Goal: Task Accomplishment & Management: Manage account settings

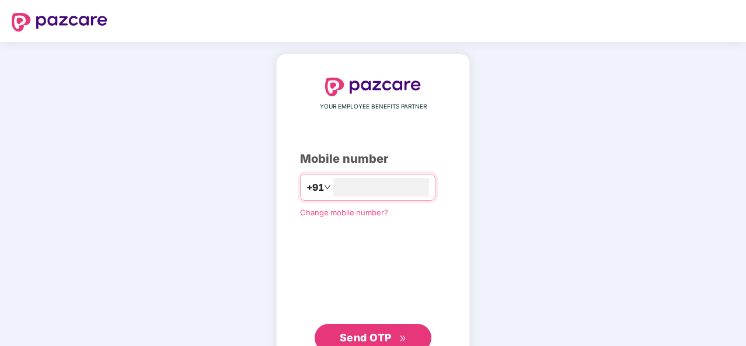
type input "**********"
click at [399, 332] on span "Send OTP" at bounding box center [373, 337] width 67 height 16
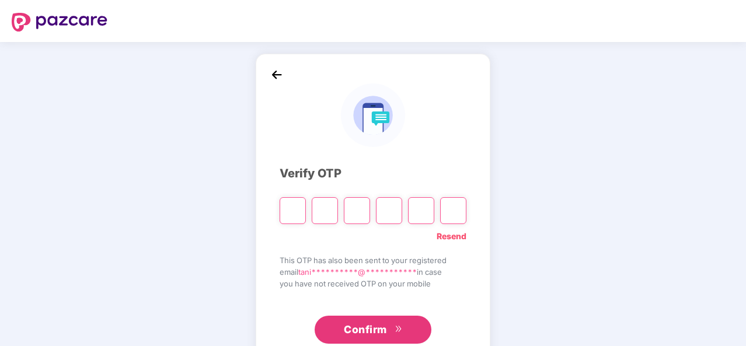
type input "*"
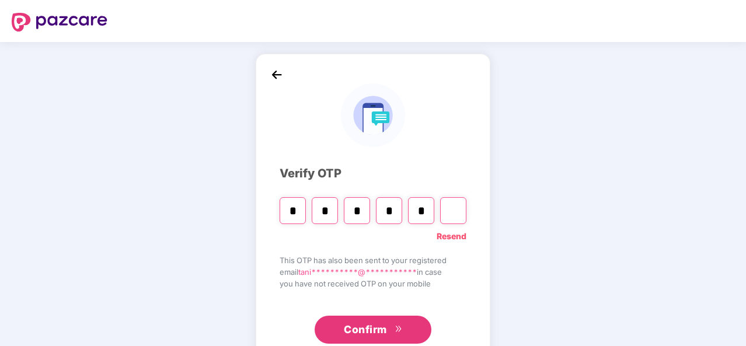
type input "*"
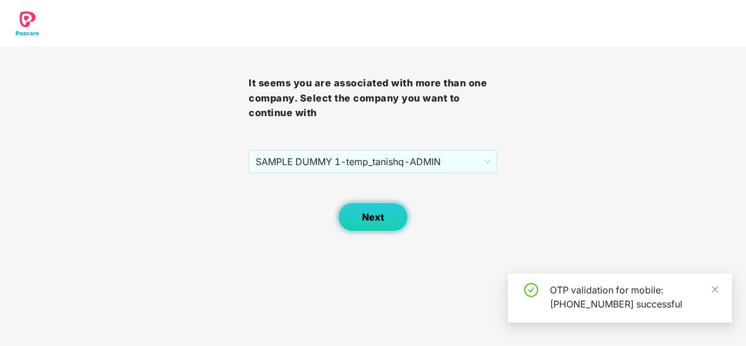
click at [376, 219] on span "Next" at bounding box center [373, 217] width 22 height 11
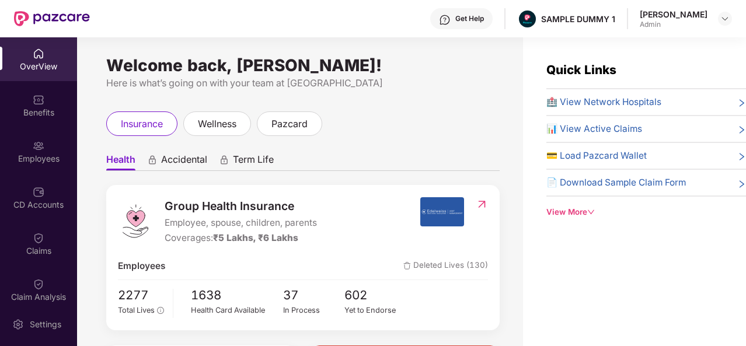
click at [182, 156] on span "Accidental" at bounding box center [184, 162] width 46 height 17
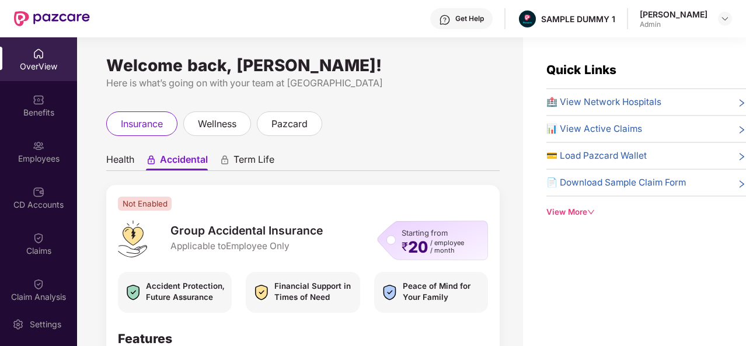
click at [115, 155] on span "Health" at bounding box center [120, 162] width 28 height 17
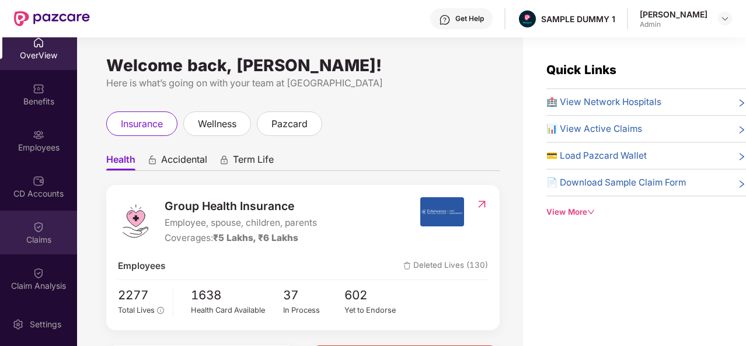
scroll to position [9, 0]
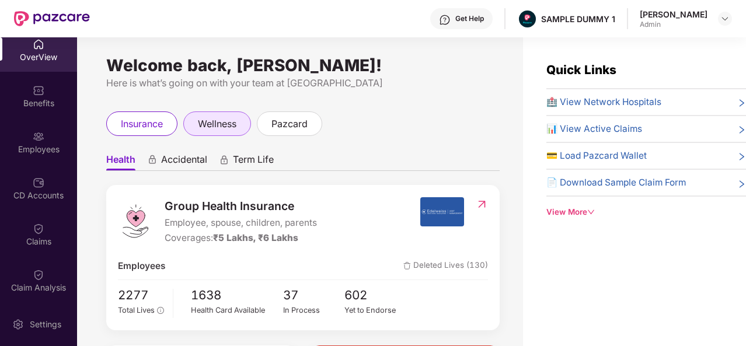
click at [214, 127] on span "wellness" at bounding box center [217, 124] width 39 height 15
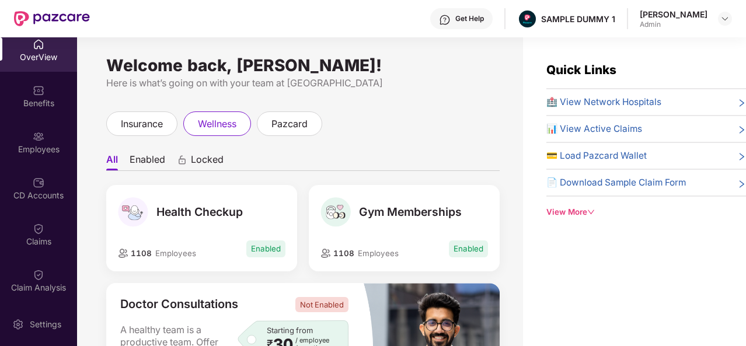
click at [197, 151] on ul "All Enabled Locked" at bounding box center [302, 159] width 393 height 23
click at [209, 157] on span "Locked" at bounding box center [207, 162] width 33 height 17
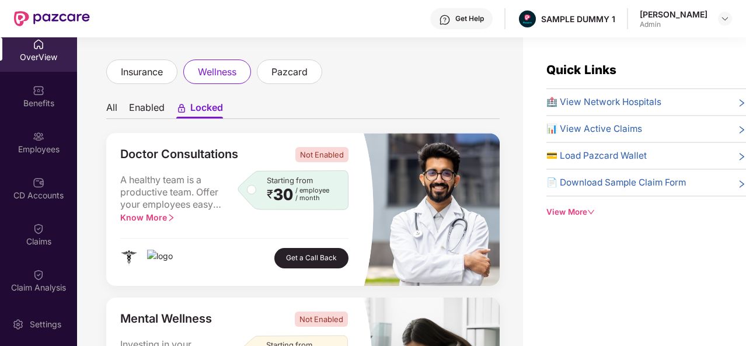
scroll to position [53, 0]
click at [151, 102] on li "Enabled" at bounding box center [147, 109] width 36 height 17
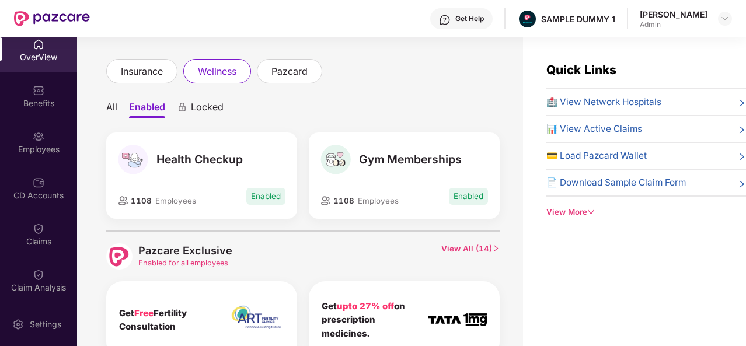
click at [251, 221] on div "Health Checkup 1108 Employees Enabled" at bounding box center [201, 182] width 203 height 98
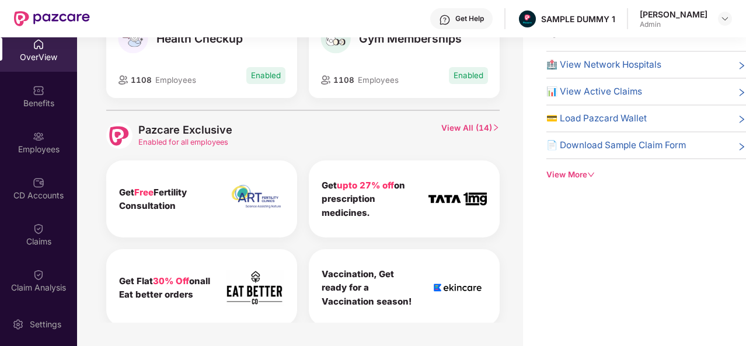
scroll to position [135, 0]
click at [485, 127] on span "View All ( 14 )" at bounding box center [470, 136] width 58 height 26
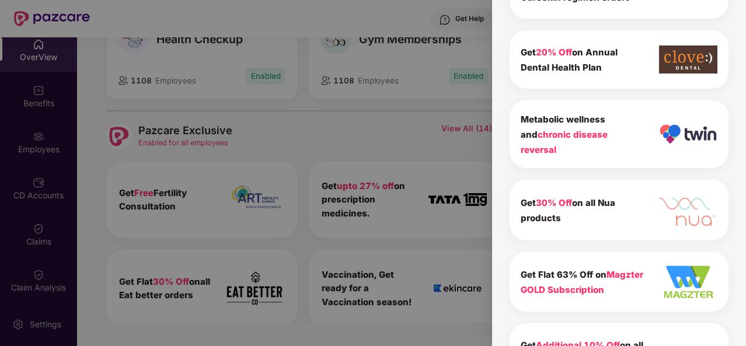
scroll to position [768, 0]
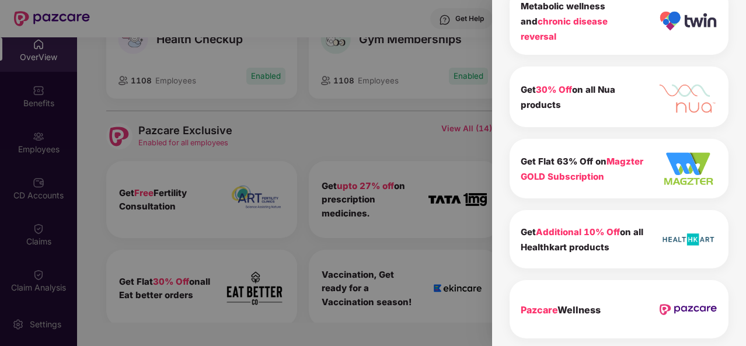
click at [528, 306] on span "Pazcare" at bounding box center [539, 310] width 37 height 12
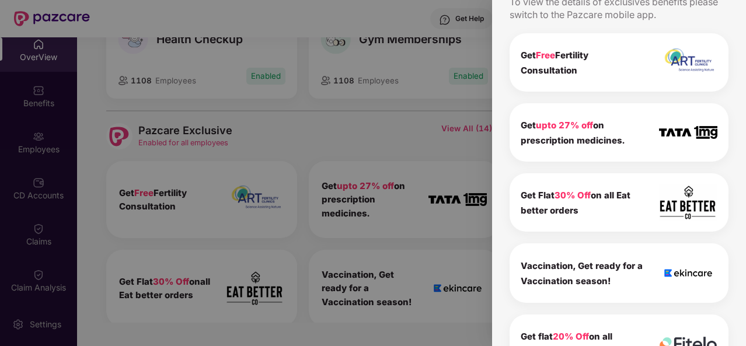
scroll to position [0, 0]
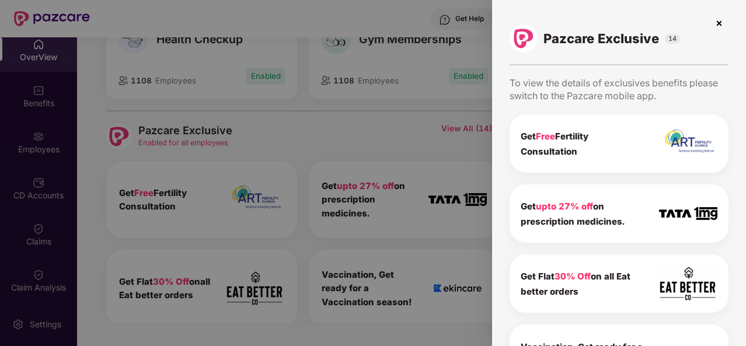
click at [718, 25] on img at bounding box center [719, 23] width 19 height 19
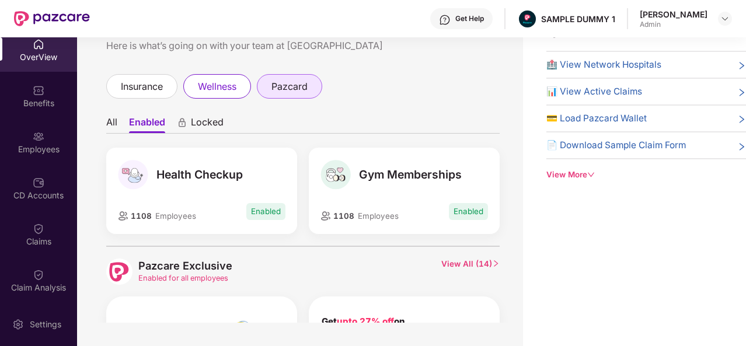
click at [291, 95] on div "pazcard" at bounding box center [289, 86] width 65 height 25
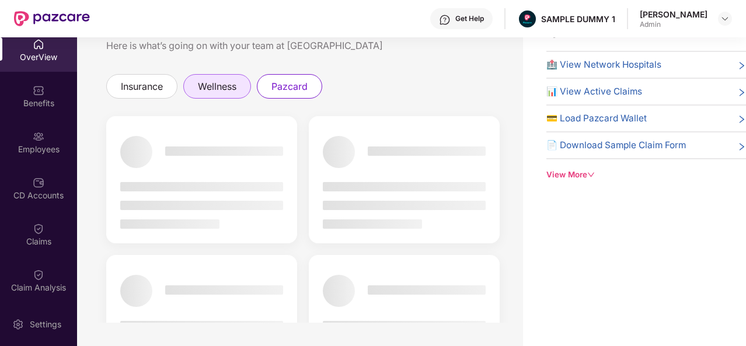
click at [208, 96] on div "wellness" at bounding box center [217, 86] width 68 height 25
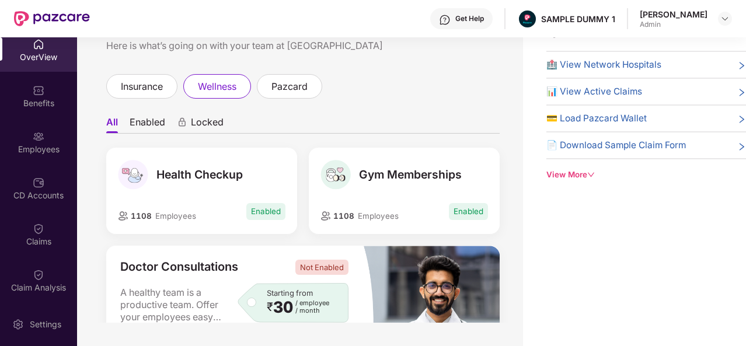
click at [207, 118] on span "Locked" at bounding box center [207, 124] width 33 height 17
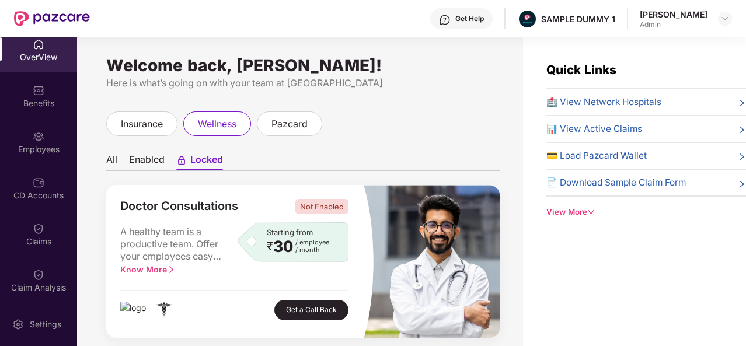
click at [139, 156] on li "Enabled" at bounding box center [147, 162] width 36 height 17
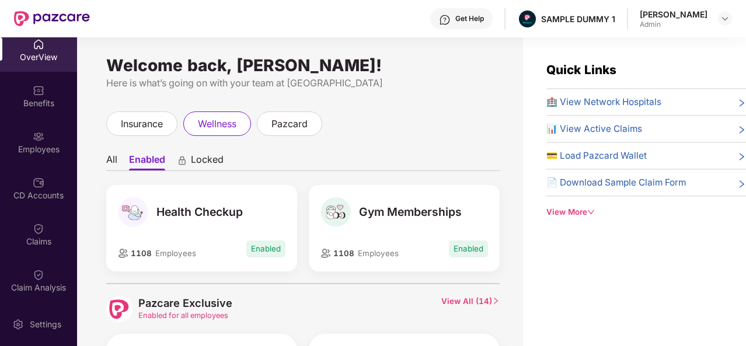
click at [111, 154] on li "All" at bounding box center [111, 162] width 11 height 17
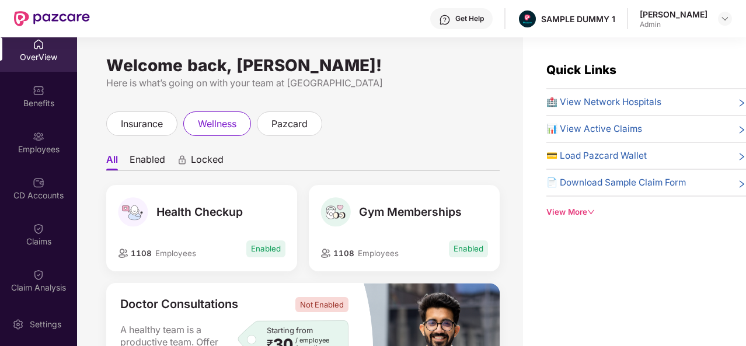
click at [151, 156] on li "Enabled" at bounding box center [148, 162] width 36 height 17
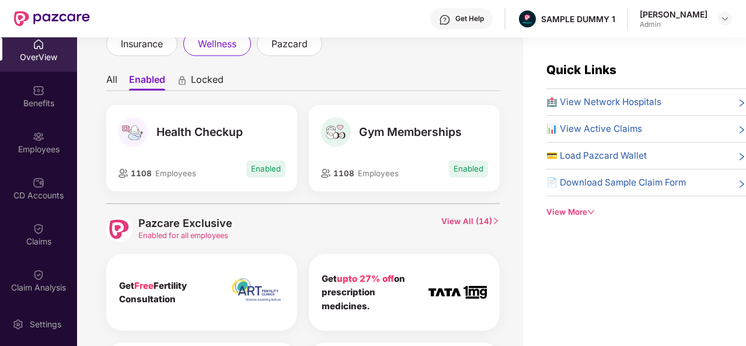
scroll to position [79, 0]
click at [477, 219] on span "View All ( 14 )" at bounding box center [470, 230] width 58 height 26
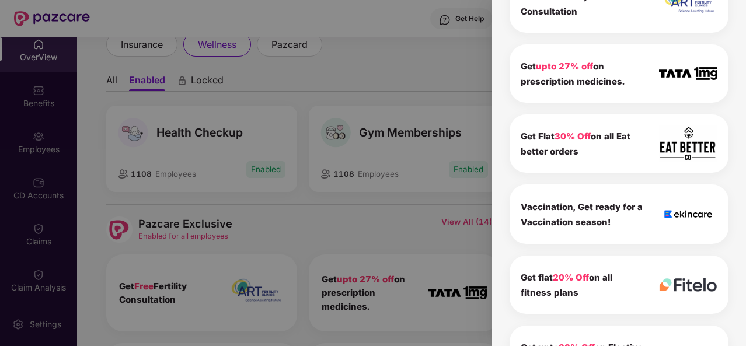
scroll to position [0, 0]
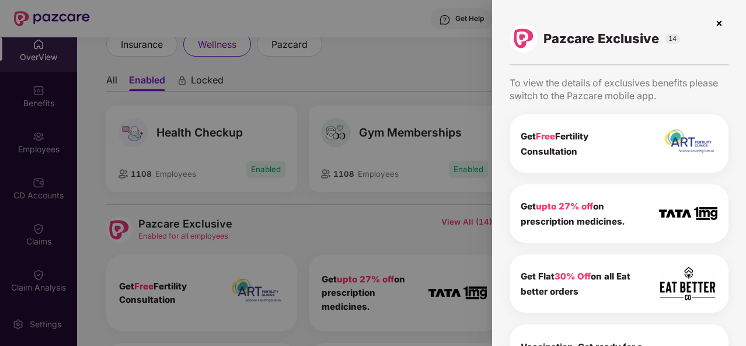
click at [717, 21] on img at bounding box center [719, 23] width 19 height 19
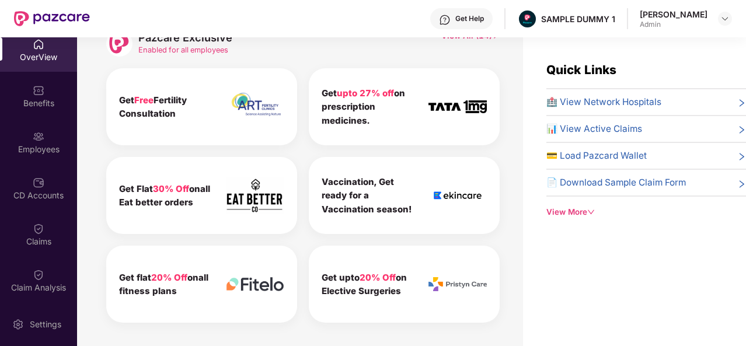
scroll to position [267, 0]
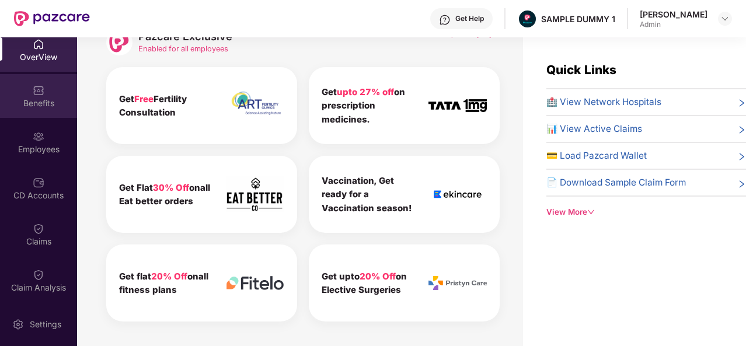
click at [34, 85] on img at bounding box center [39, 91] width 12 height 12
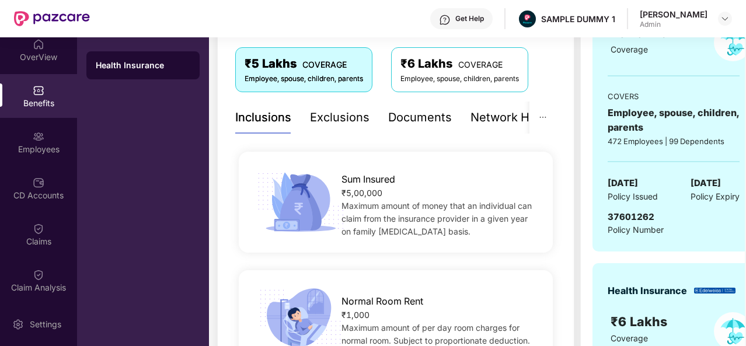
scroll to position [194, 0]
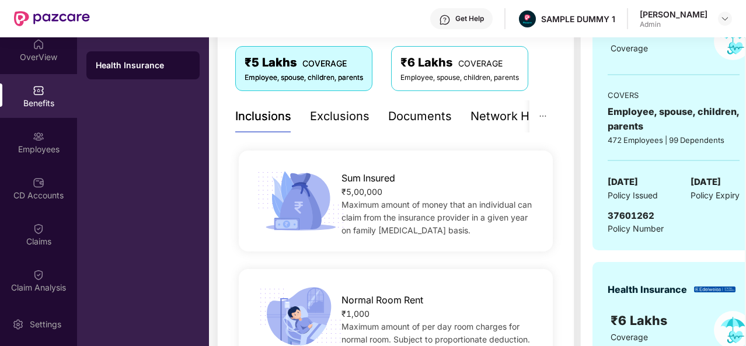
click at [357, 114] on div "Exclusions" at bounding box center [340, 116] width 60 height 18
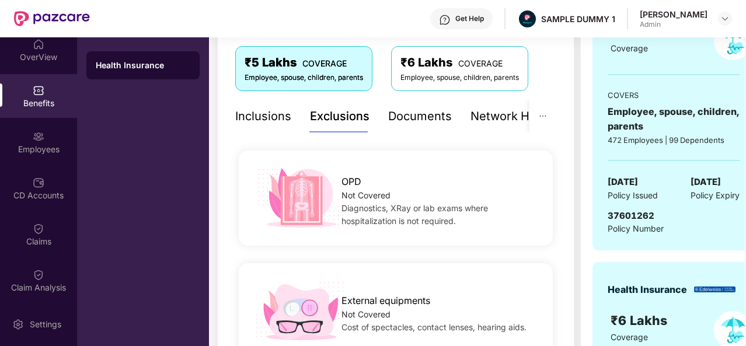
click at [267, 111] on div "Inclusions" at bounding box center [263, 116] width 56 height 18
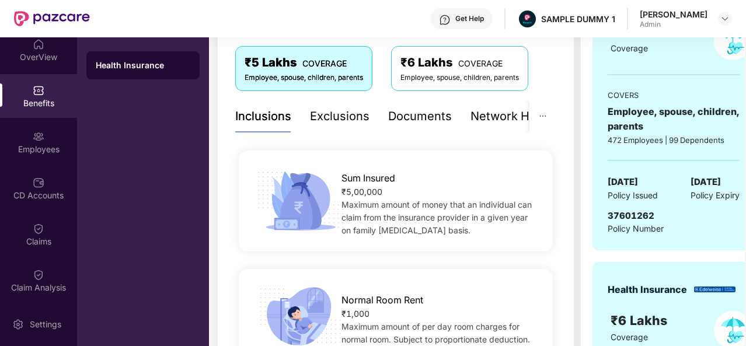
scroll to position [0, 0]
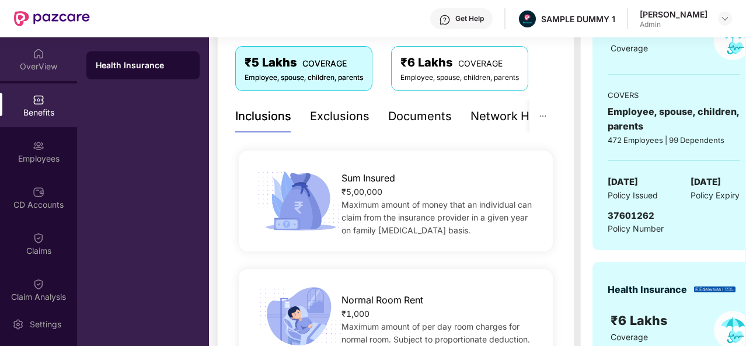
click at [50, 54] on div "OverView" at bounding box center [38, 59] width 77 height 44
